Goal: Information Seeking & Learning: Learn about a topic

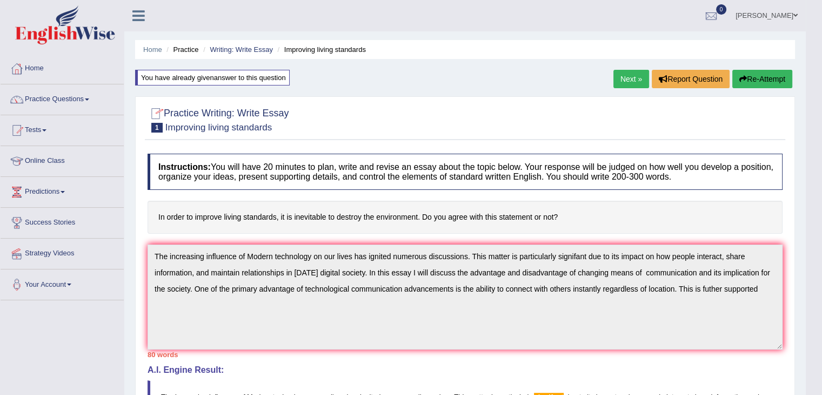
click at [63, 98] on link "Practice Questions" at bounding box center [62, 97] width 123 height 27
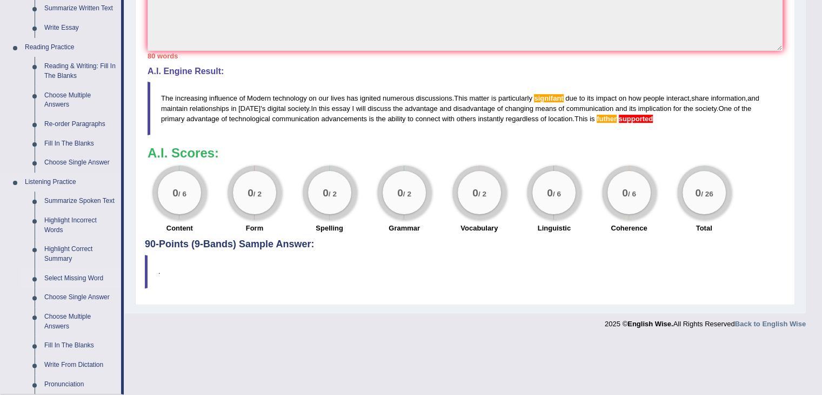
scroll to position [482, 0]
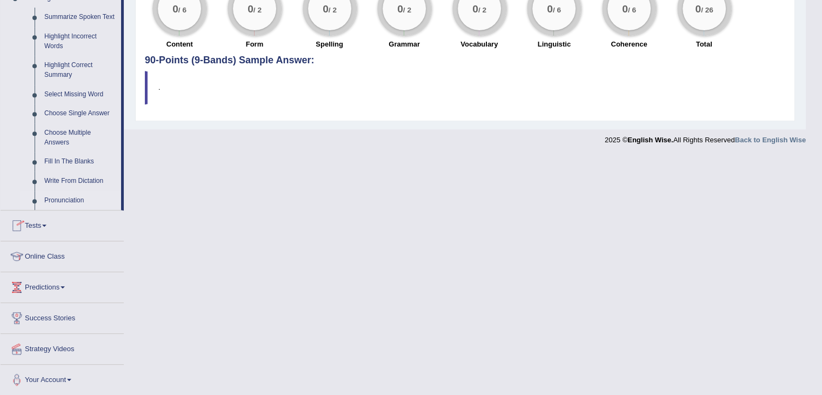
click at [76, 200] on link "Pronunciation" at bounding box center [80, 200] width 82 height 19
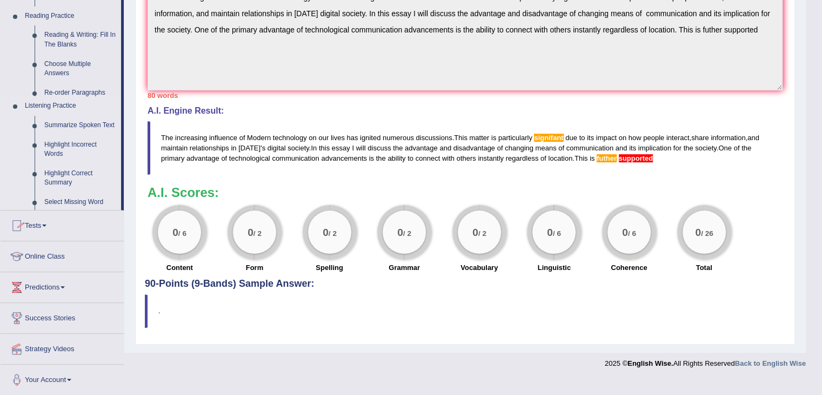
scroll to position [242, 0]
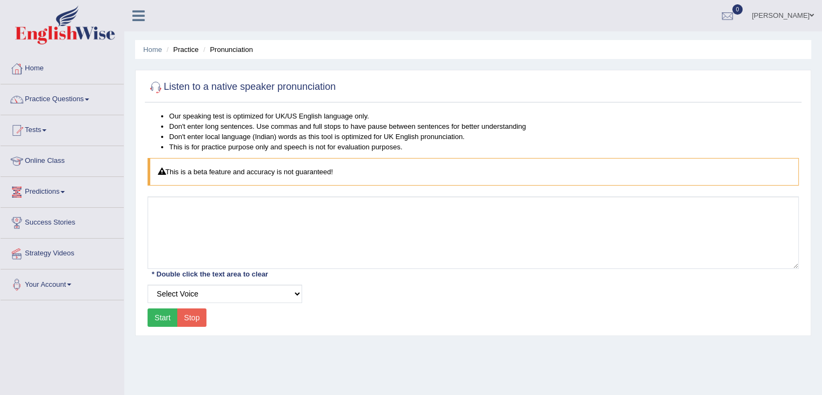
click at [41, 194] on link "Predictions" at bounding box center [62, 190] width 123 height 27
click at [48, 214] on link "Latest Predictions" at bounding box center [70, 216] width 101 height 19
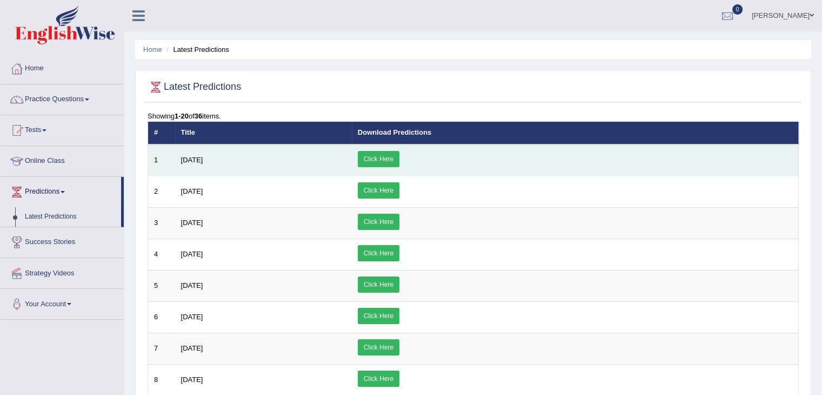
click at [400, 153] on link "Click Here" at bounding box center [379, 159] width 42 height 16
